Goal: Task Accomplishment & Management: Manage account settings

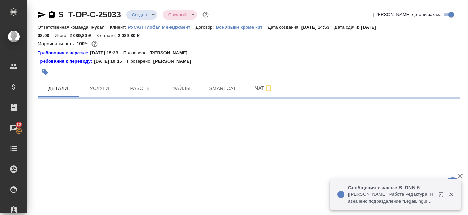
select select "RU"
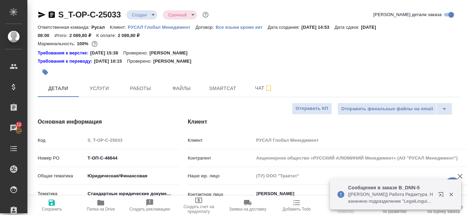
type textarea "x"
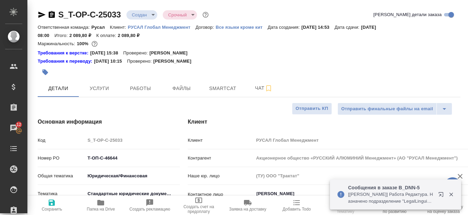
type textarea "x"
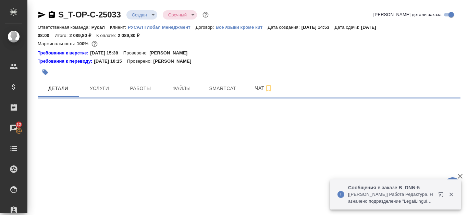
click at [451, 194] on icon "button" at bounding box center [451, 195] width 4 height 4
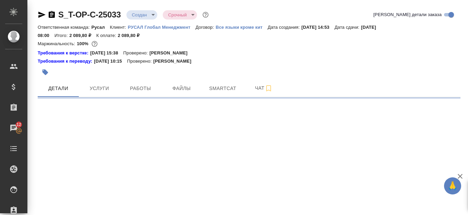
select select "RU"
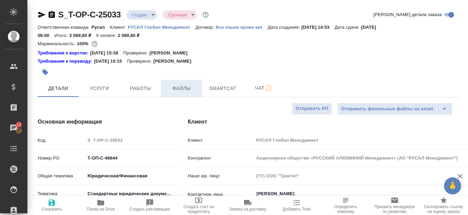
click at [193, 86] on span "Файлы" at bounding box center [181, 88] width 33 height 9
type textarea "x"
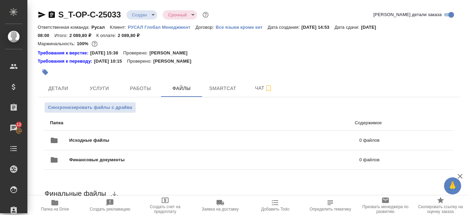
scroll to position [68, 0]
